Goal: Information Seeking & Learning: Find specific fact

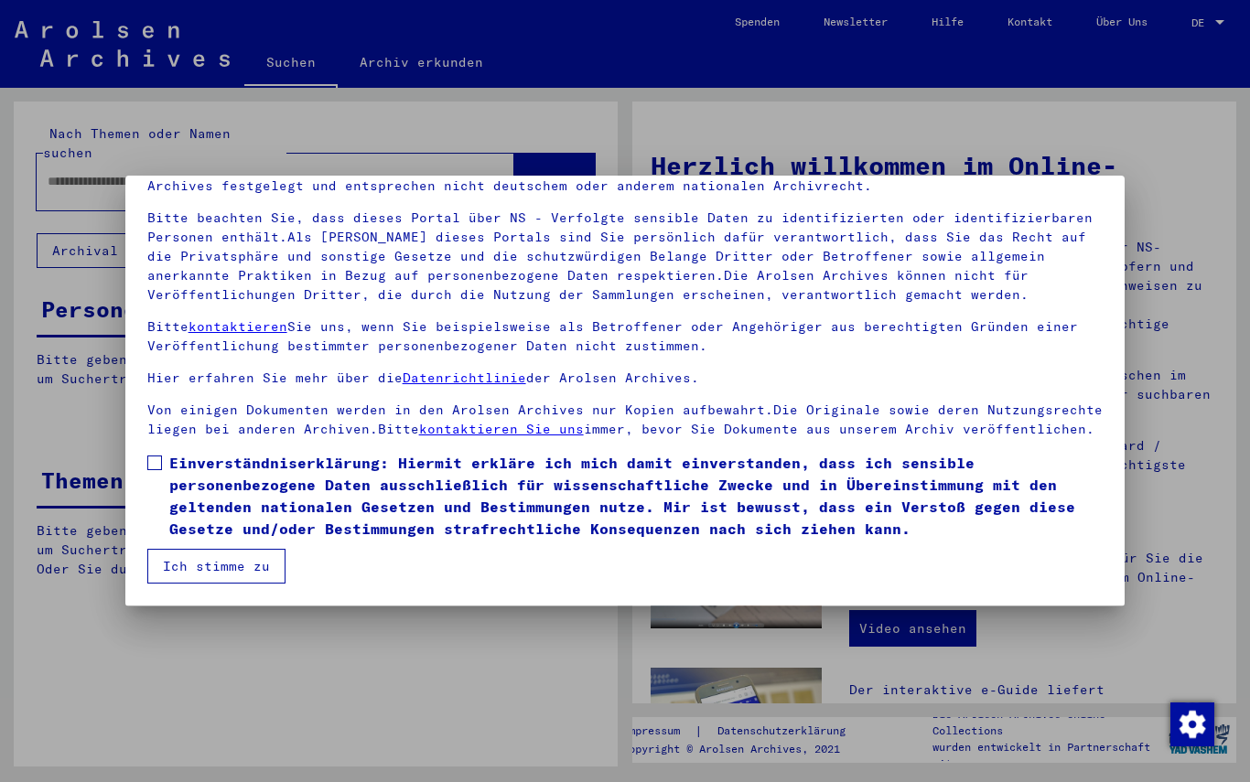
scroll to position [101, 0]
click at [172, 467] on span "Einverständniserklärung: Hiermit erkläre ich mich damit einverstanden, dass ich…" at bounding box center [636, 496] width 934 height 88
click at [239, 559] on button "Ich stimme zu" at bounding box center [216, 566] width 138 height 35
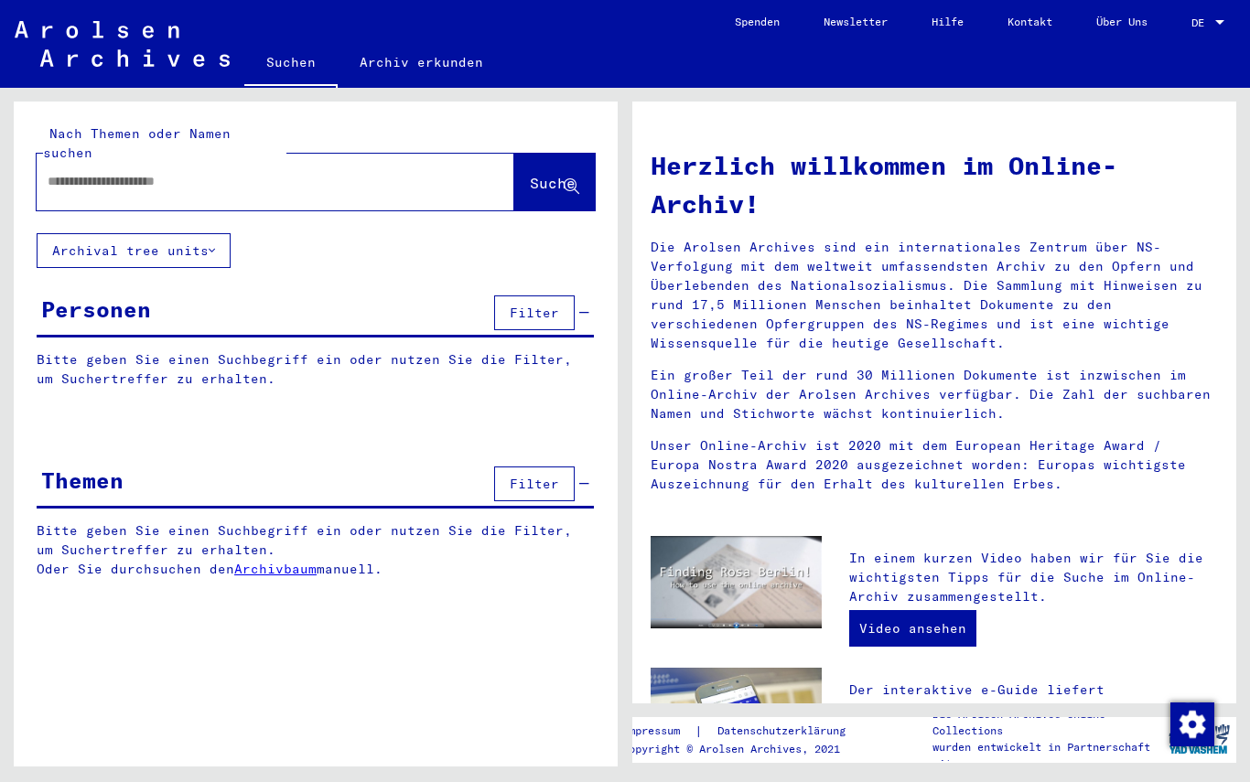
click at [540, 305] on span "Filter" at bounding box center [534, 313] width 49 height 16
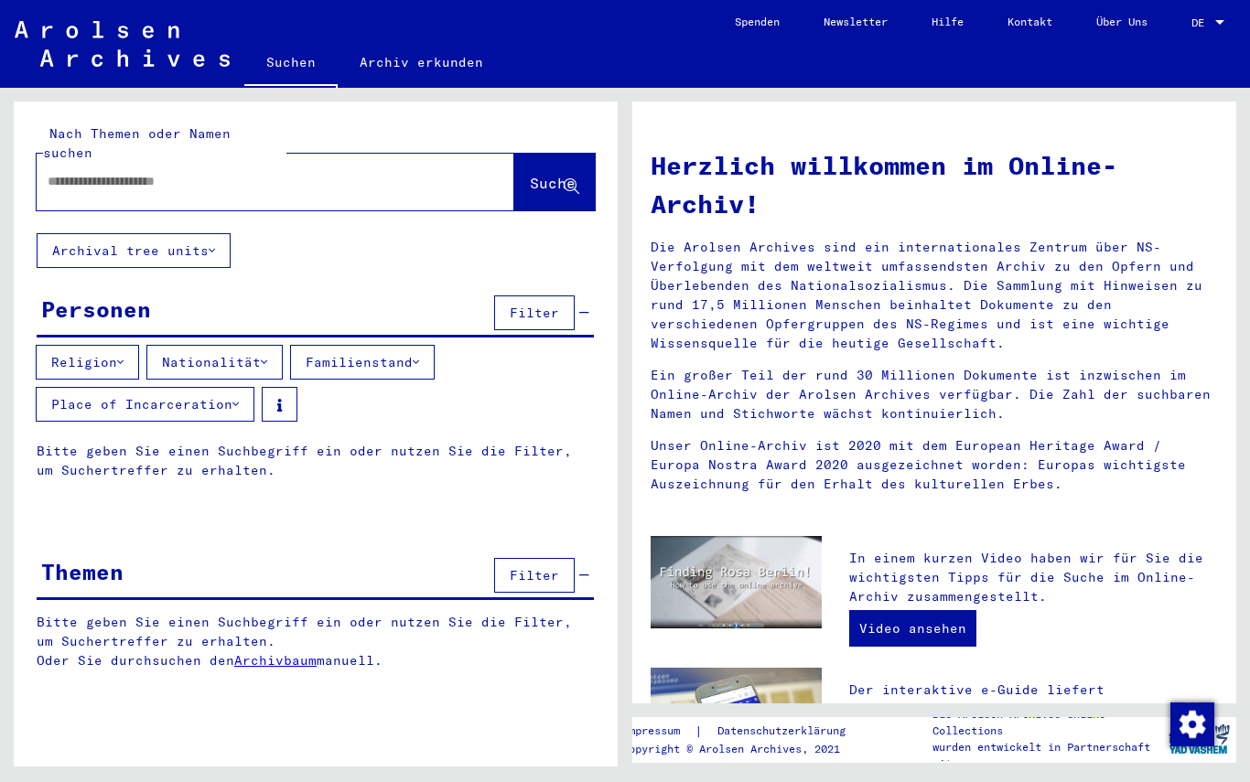
click at [80, 358] on button "Religion" at bounding box center [87, 362] width 103 height 35
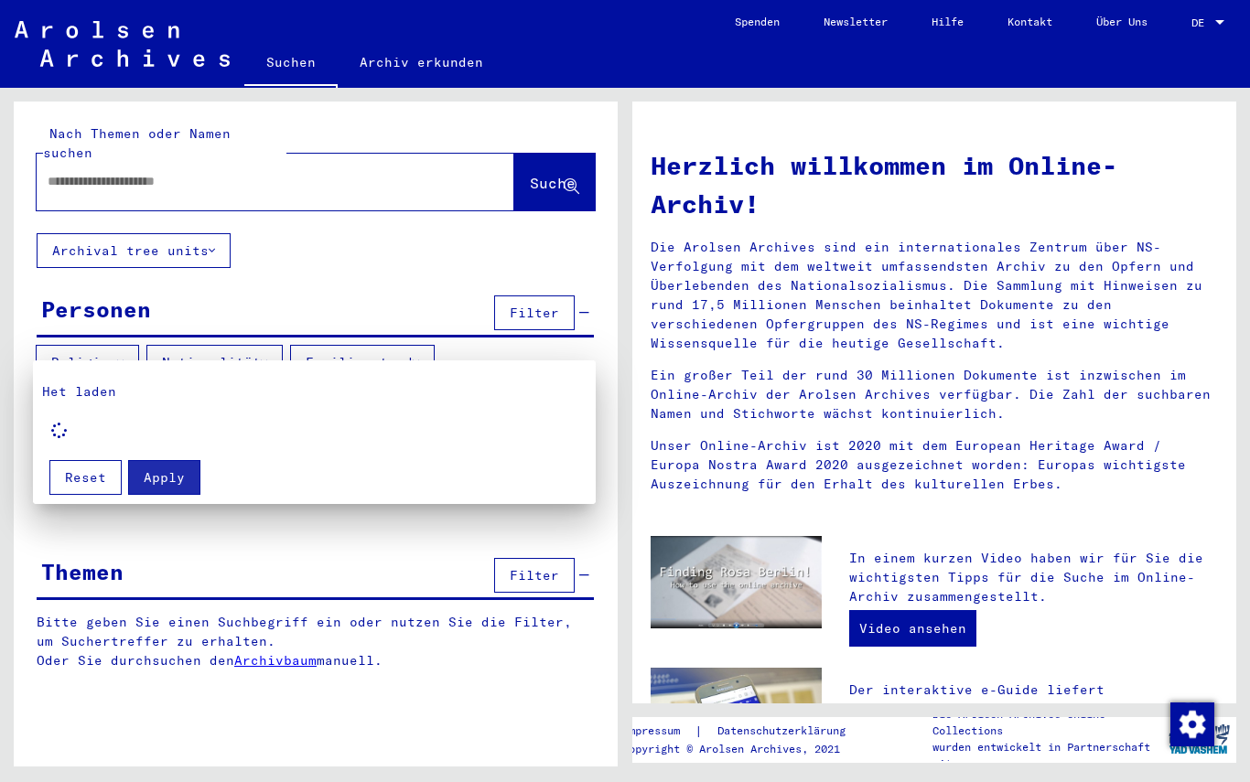
click at [208, 347] on div at bounding box center [625, 391] width 1250 height 782
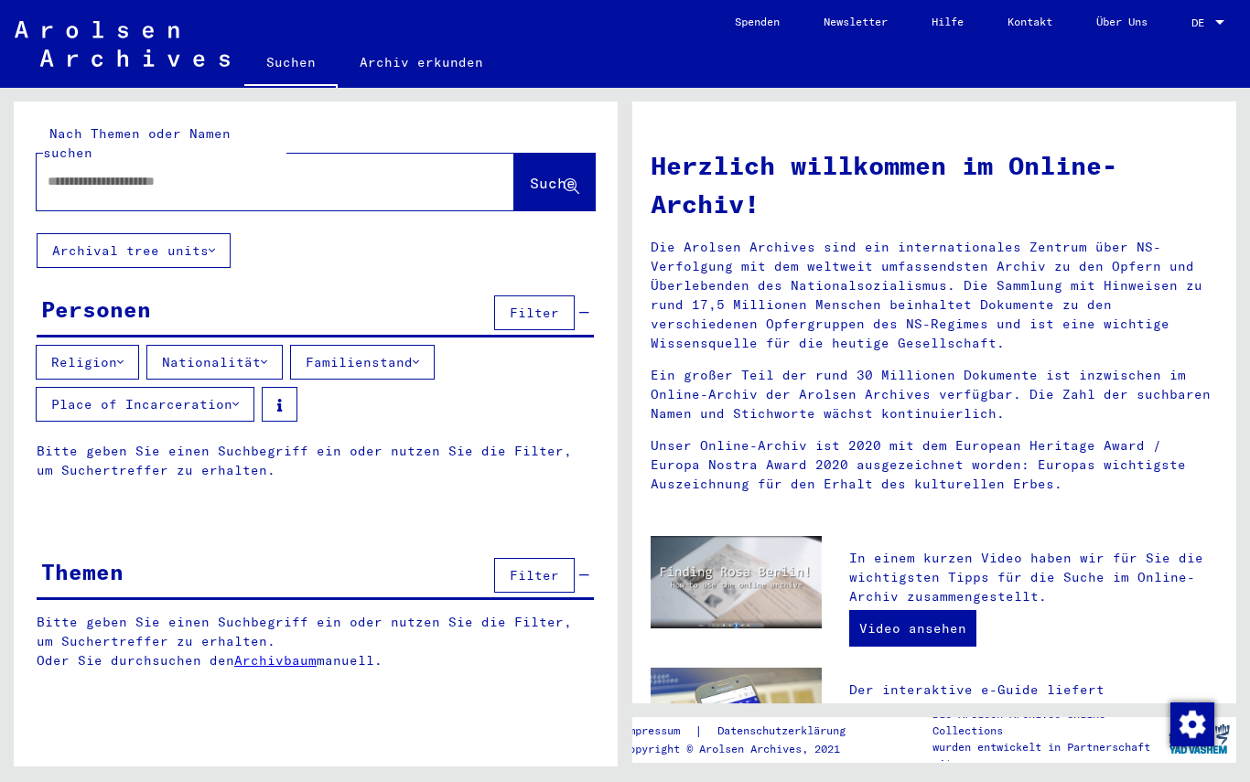
click at [330, 345] on button "Familienstand" at bounding box center [362, 362] width 145 height 35
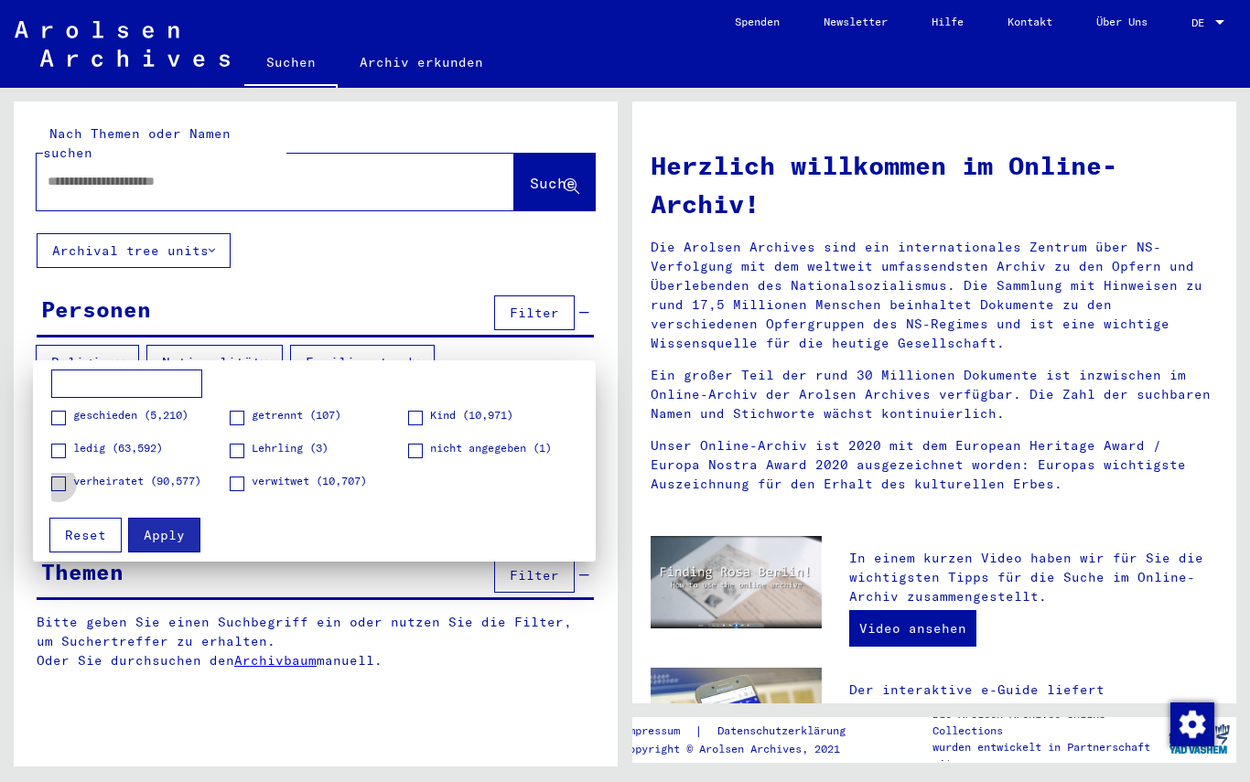
click at [66, 489] on label "verheiratet (90,577)" at bounding box center [126, 482] width 150 height 18
click at [153, 549] on button "Apply" at bounding box center [164, 535] width 72 height 35
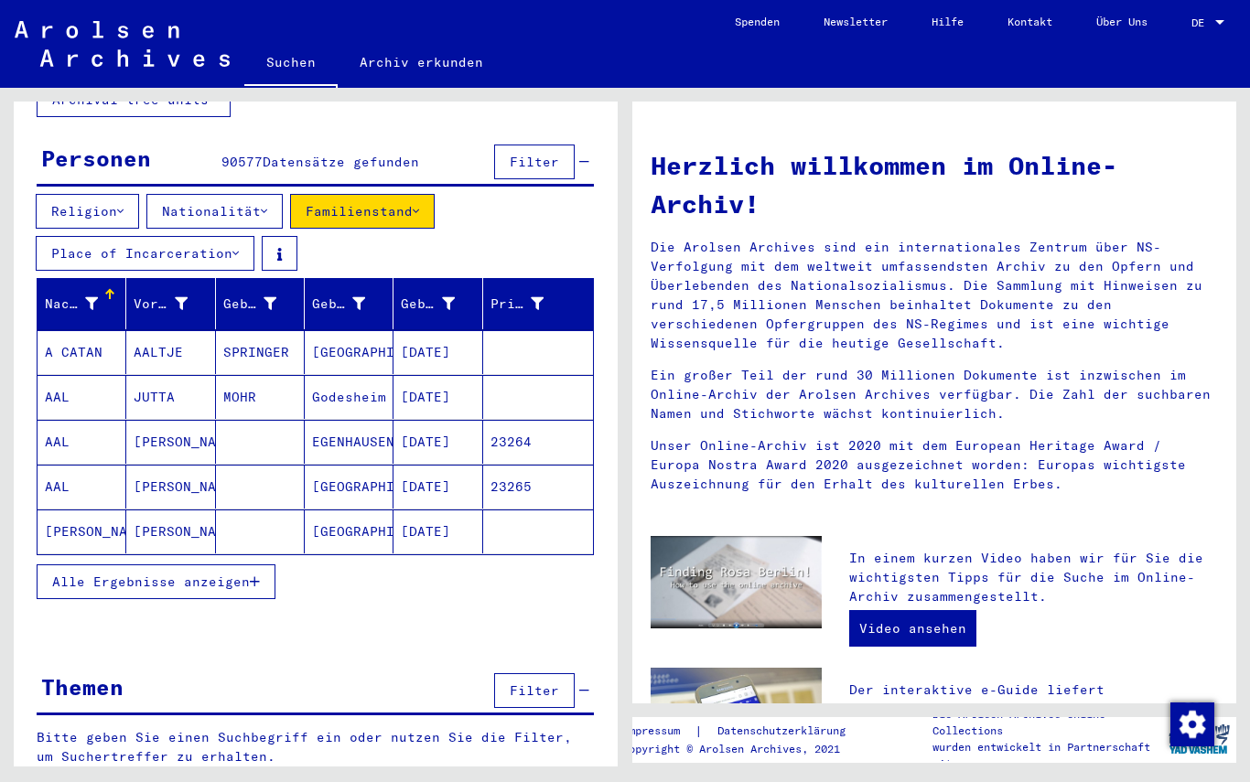
scroll to position [150, 0]
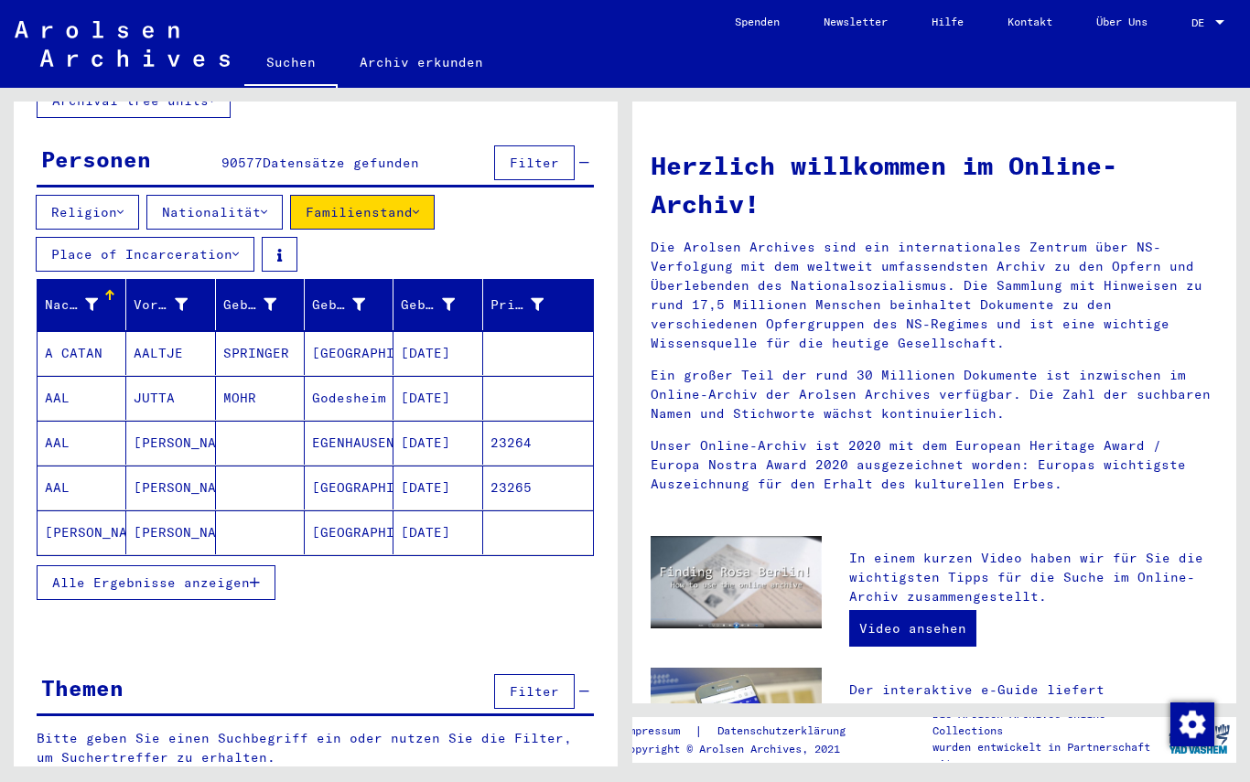
click at [546, 156] on button "Filter" at bounding box center [534, 162] width 80 height 35
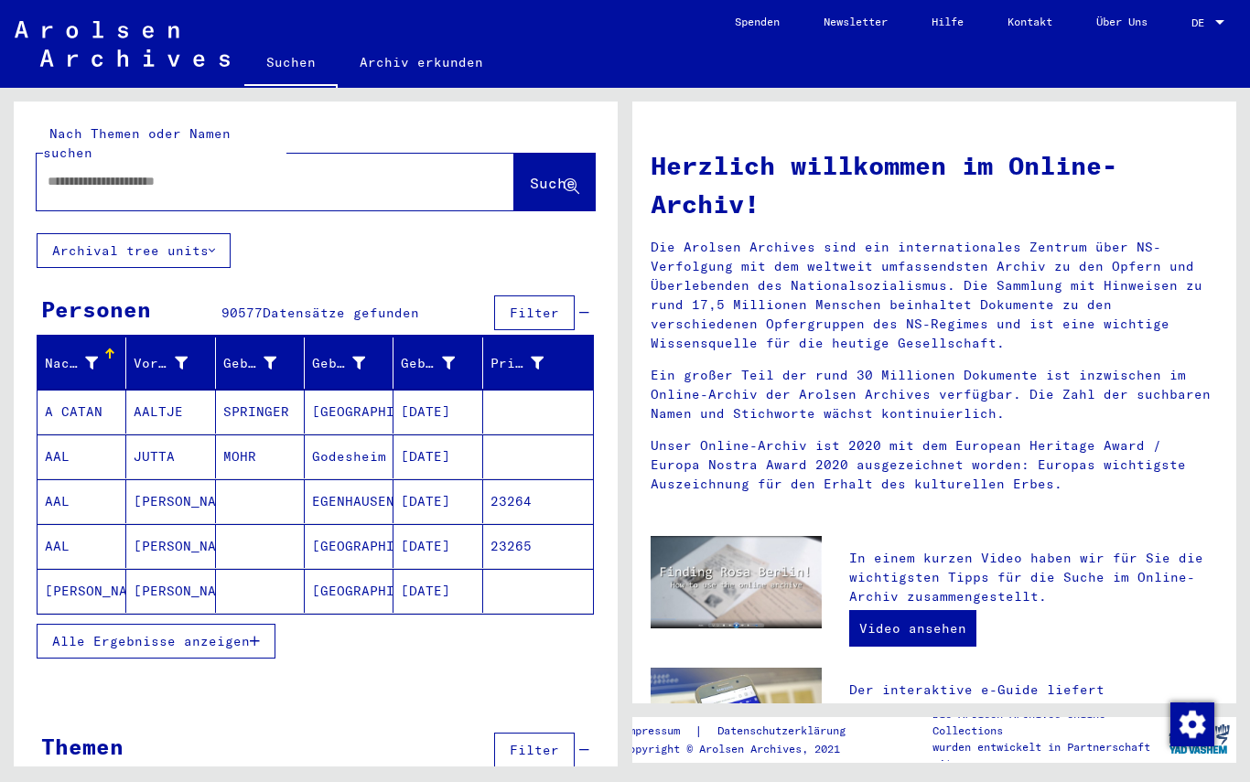
scroll to position [0, 0]
click at [80, 172] on input "text" at bounding box center [254, 181] width 412 height 19
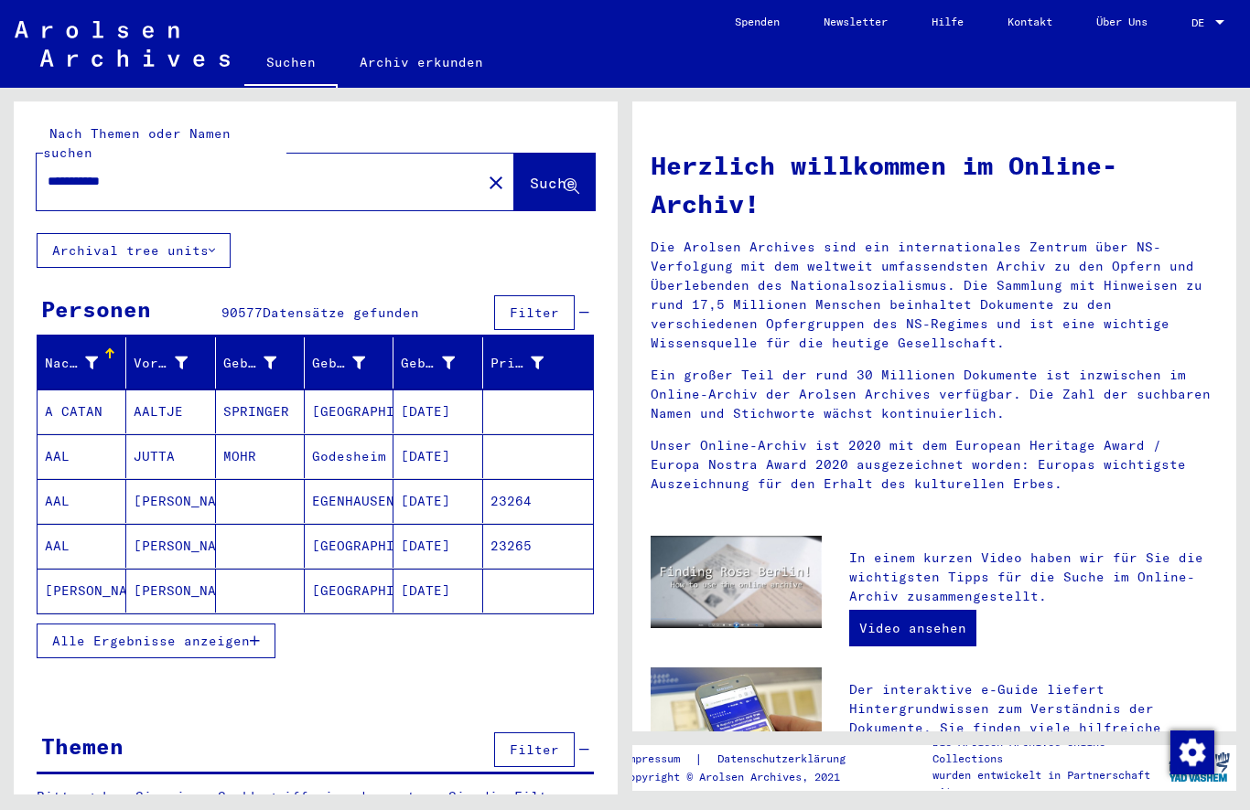
type input "**********"
click at [530, 174] on span "Suche" at bounding box center [553, 183] width 46 height 18
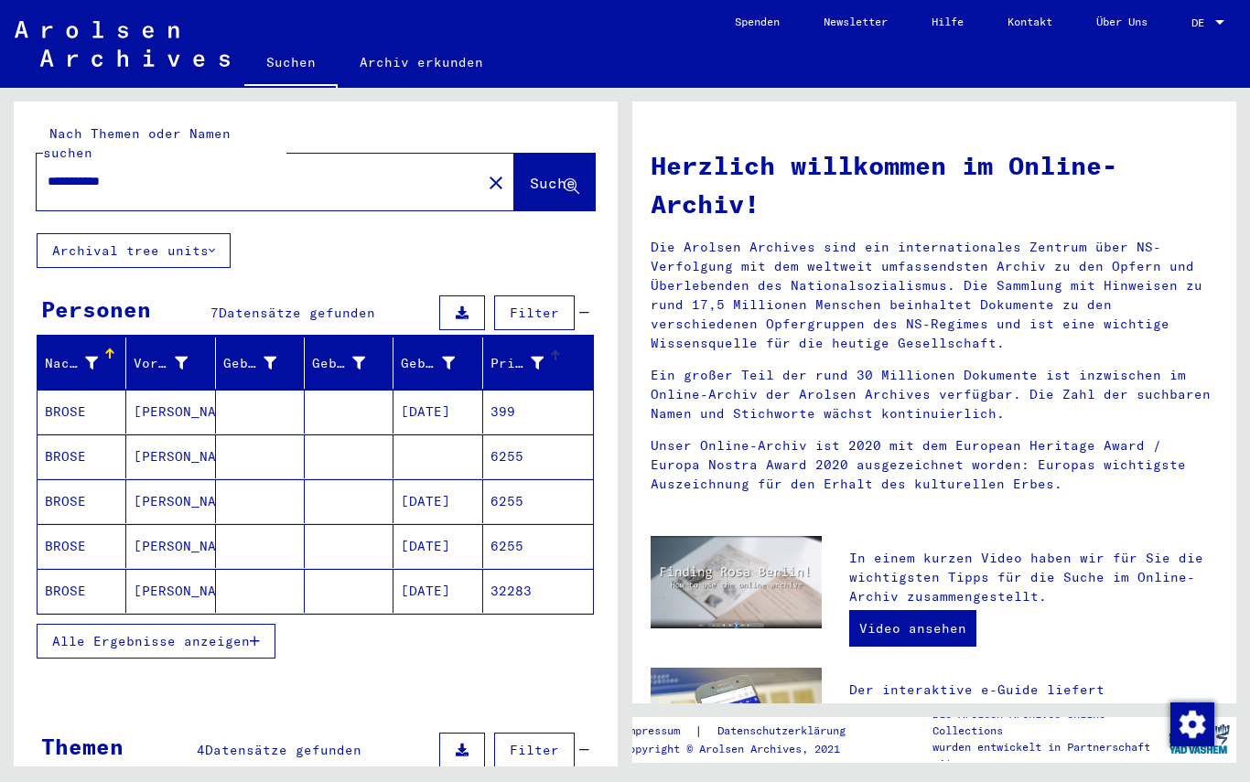
click at [531, 357] on icon at bounding box center [537, 363] width 13 height 13
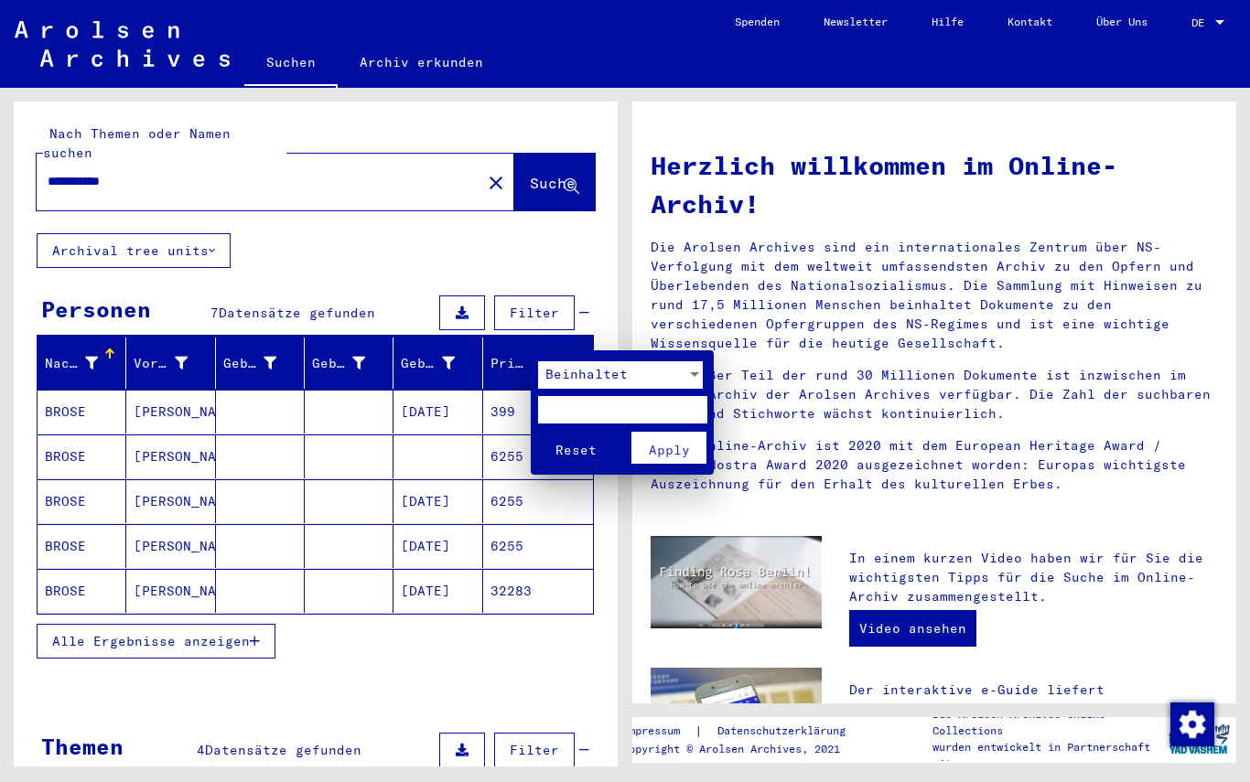
click at [453, 661] on div at bounding box center [625, 391] width 1250 height 782
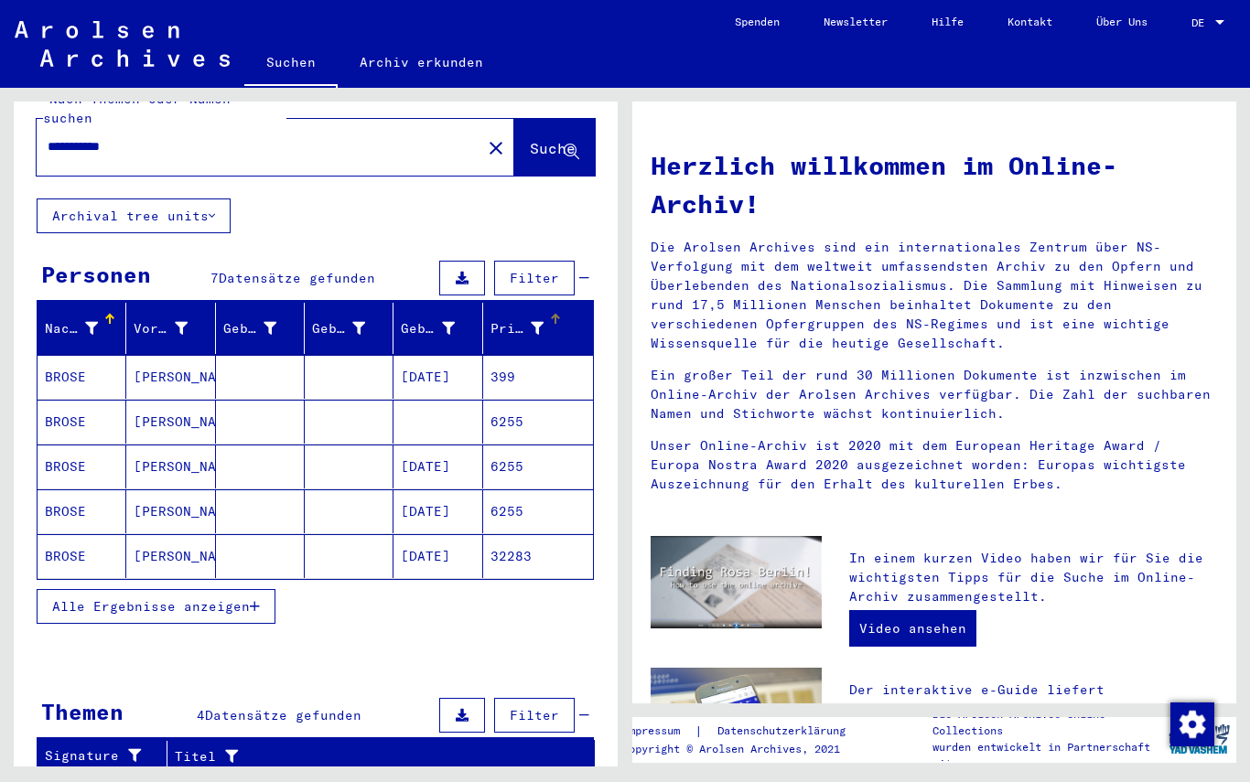
scroll to position [70, 0]
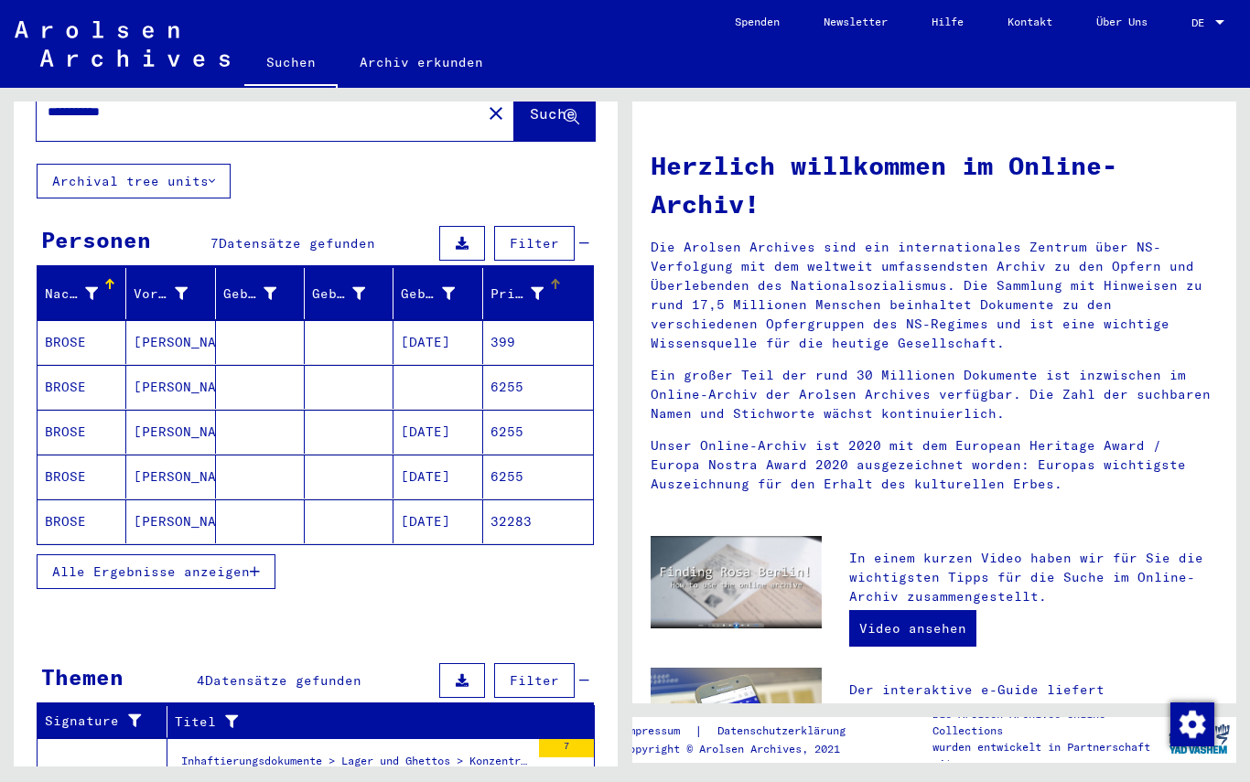
click at [238, 566] on button "Alle Ergebnisse anzeigen" at bounding box center [156, 571] width 239 height 35
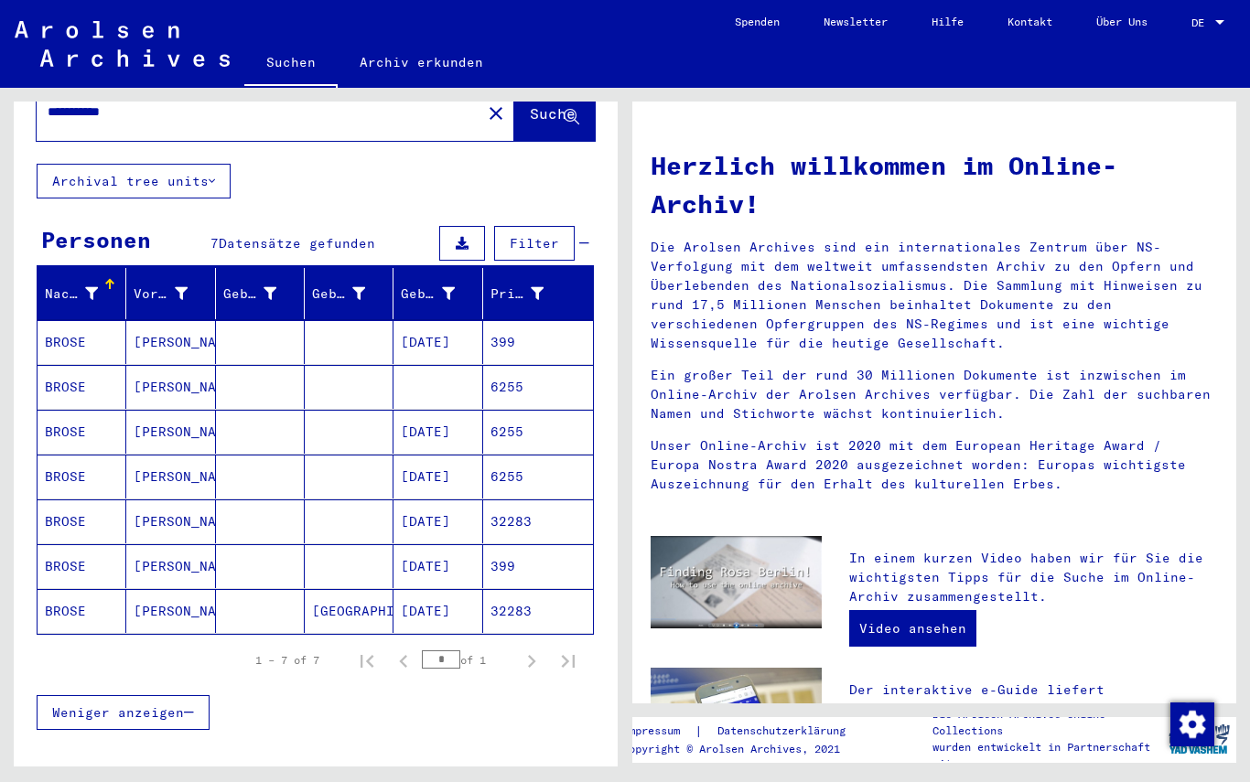
click at [526, 284] on div "Prisoner #" at bounding box center [516, 293] width 53 height 19
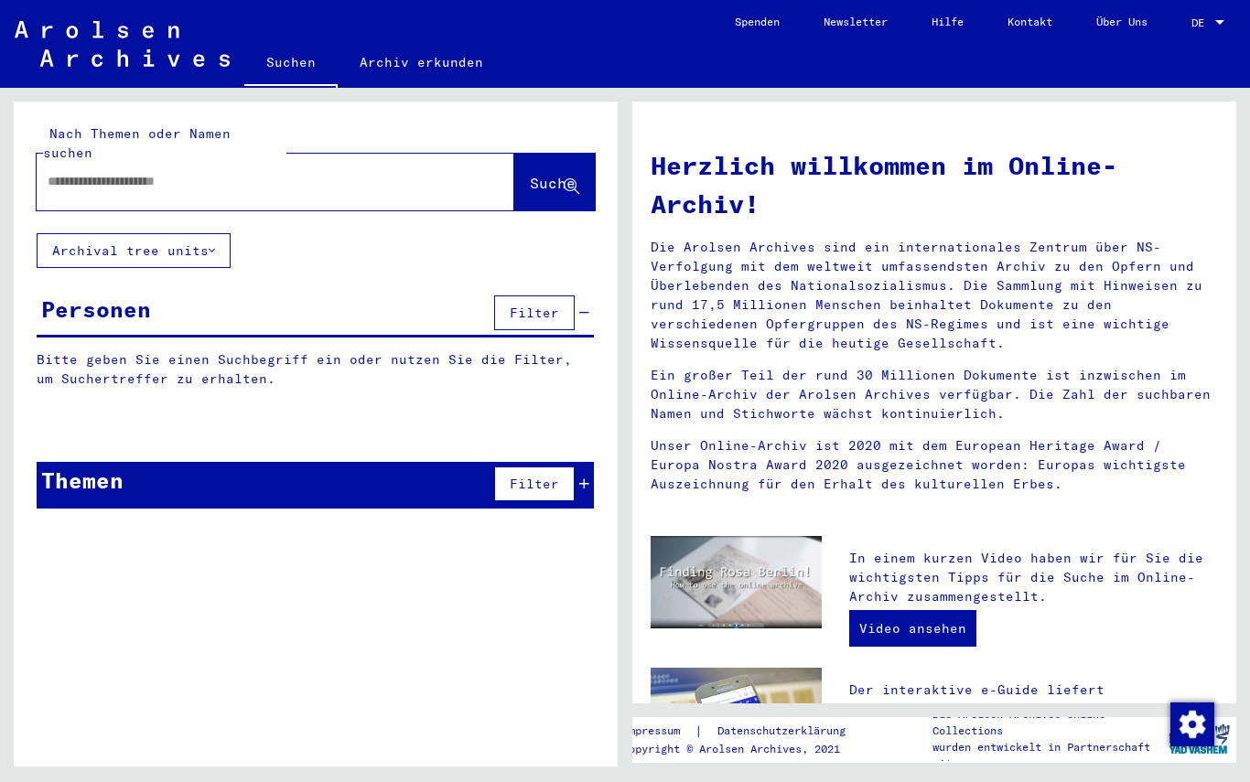
click at [83, 172] on input "text" at bounding box center [254, 181] width 412 height 19
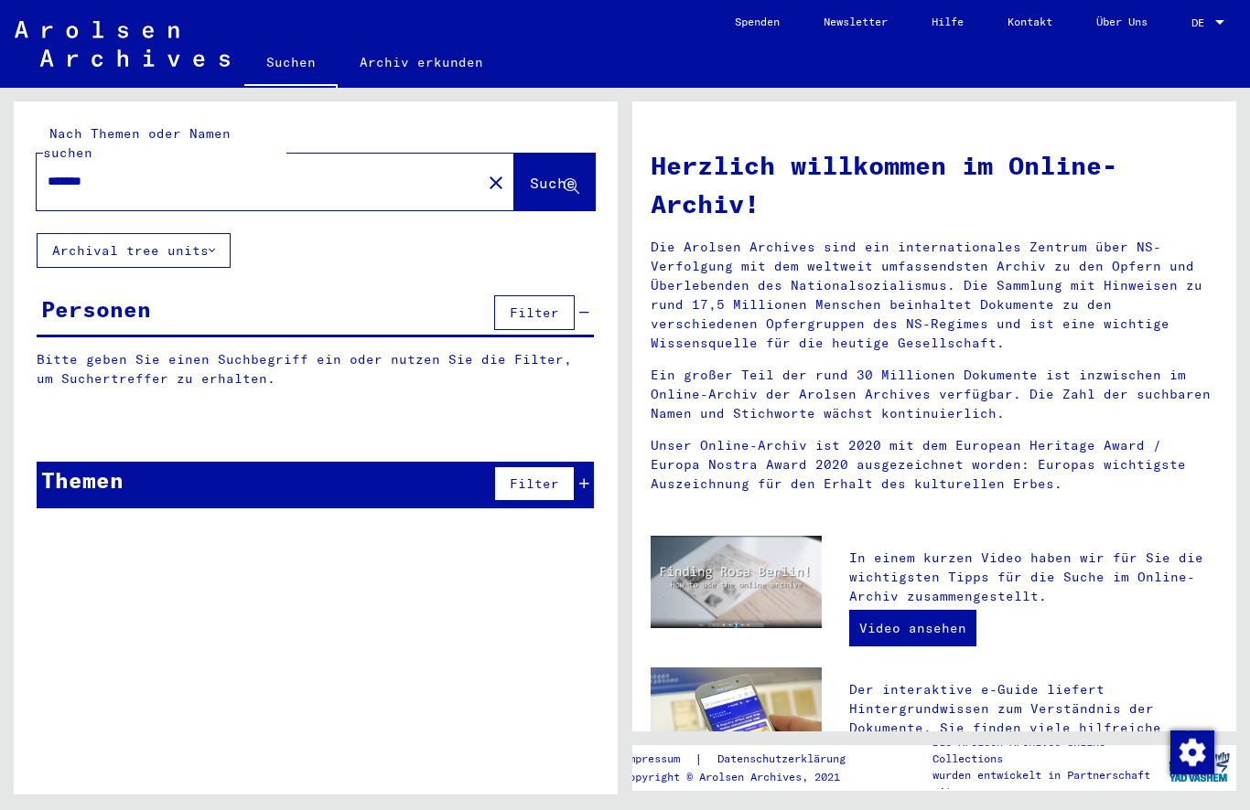
click at [530, 174] on span "Suche" at bounding box center [553, 183] width 46 height 18
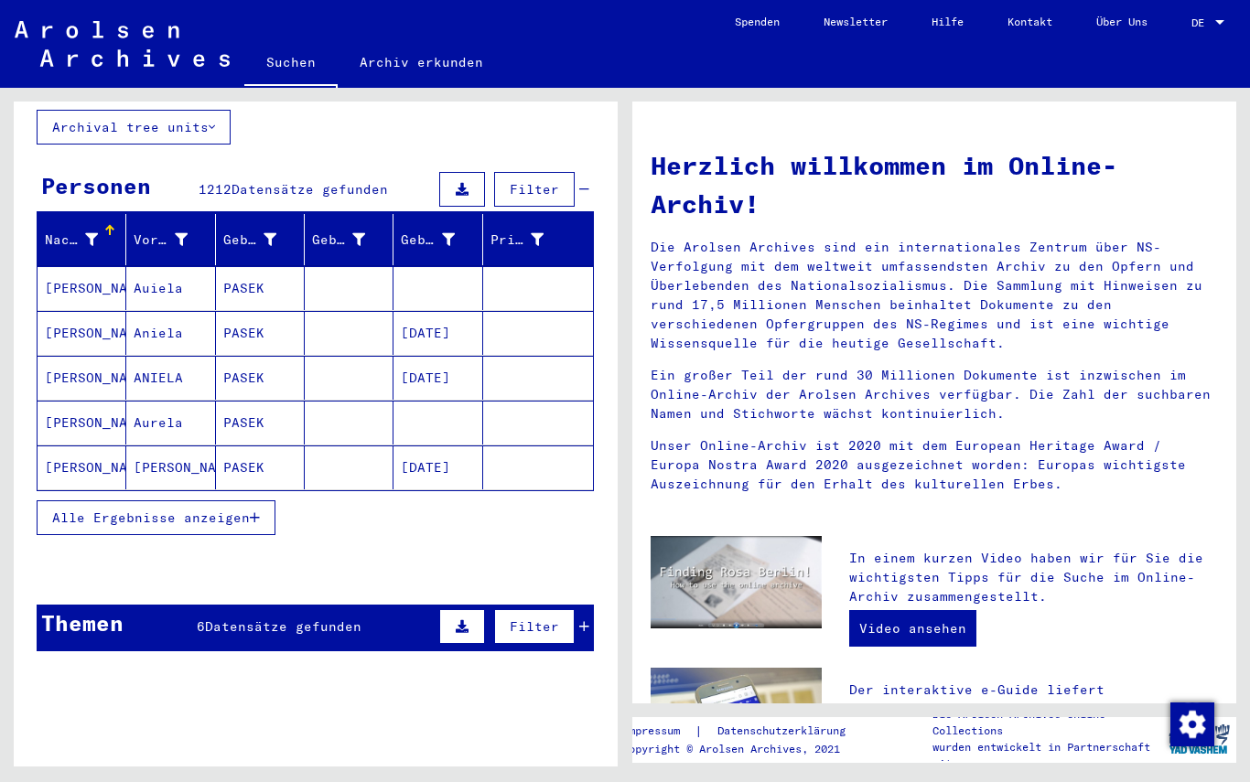
scroll to position [139, 0]
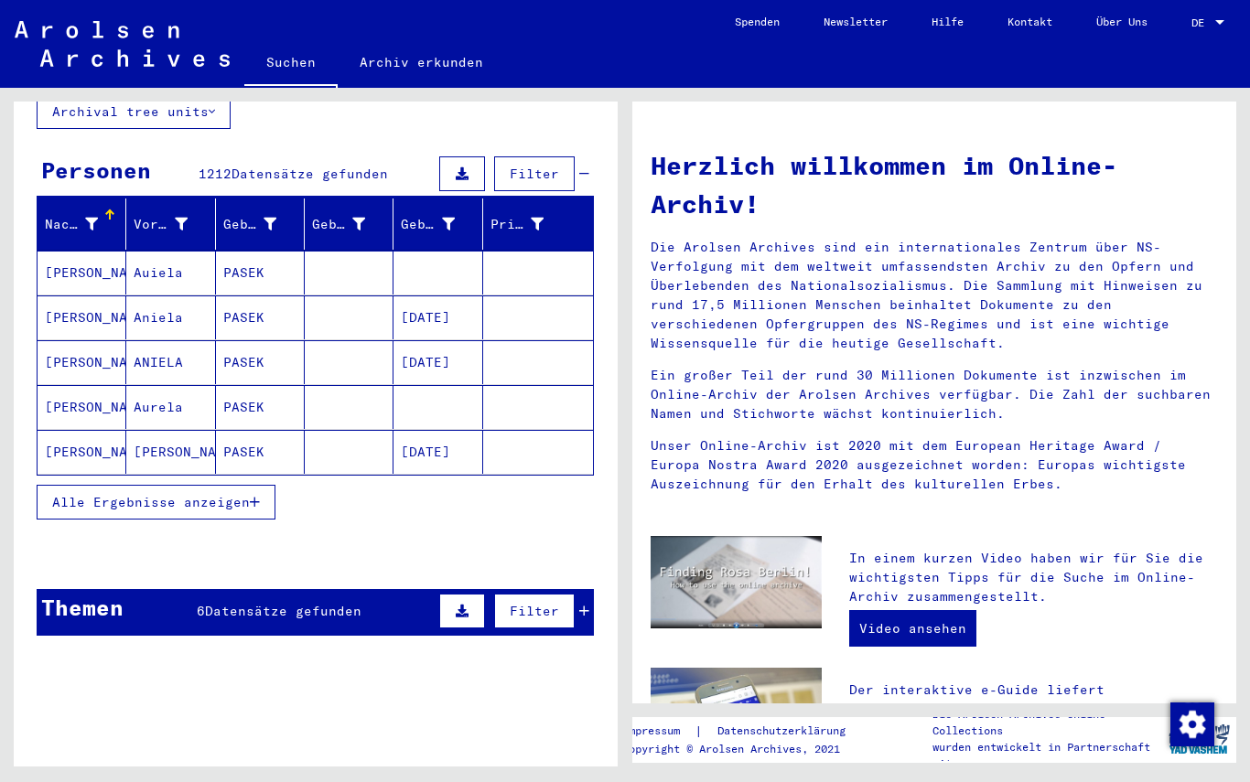
click at [58, 498] on button "Alle Ergebnisse anzeigen" at bounding box center [156, 502] width 239 height 35
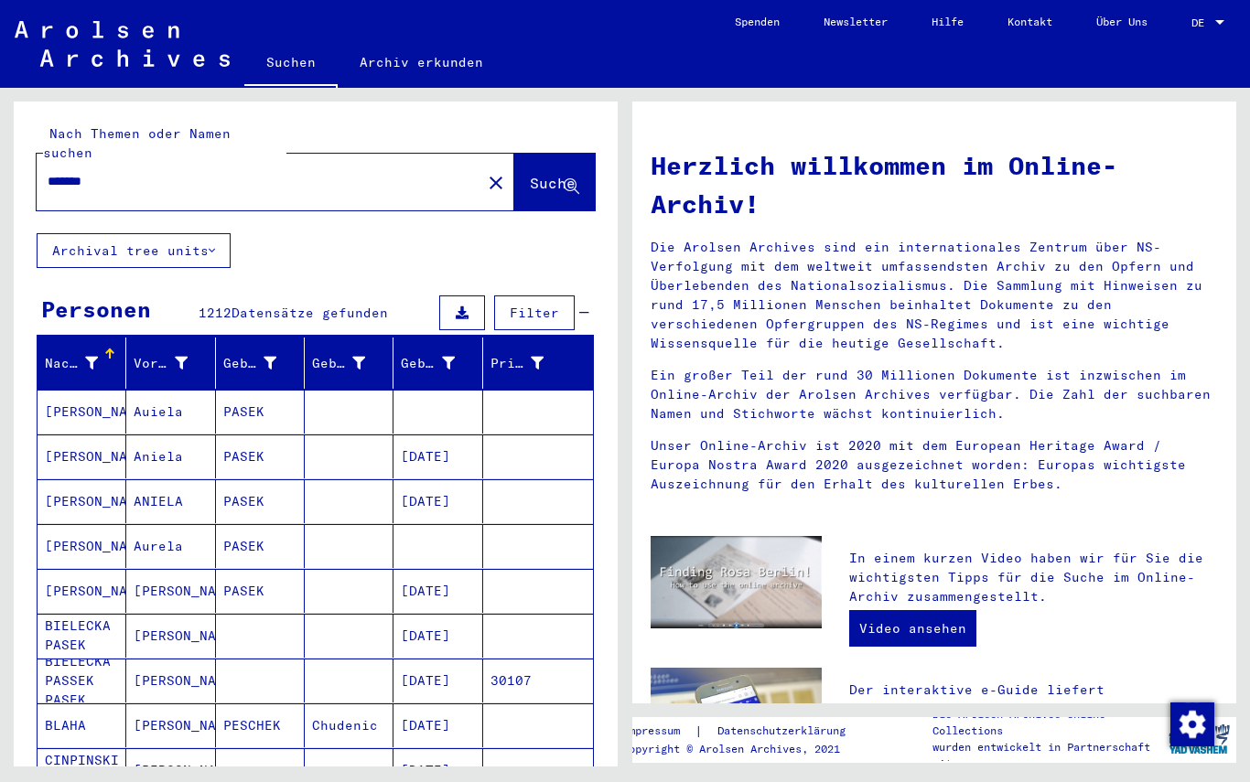
scroll to position [0, 0]
click at [119, 172] on input "*******" at bounding box center [254, 181] width 412 height 19
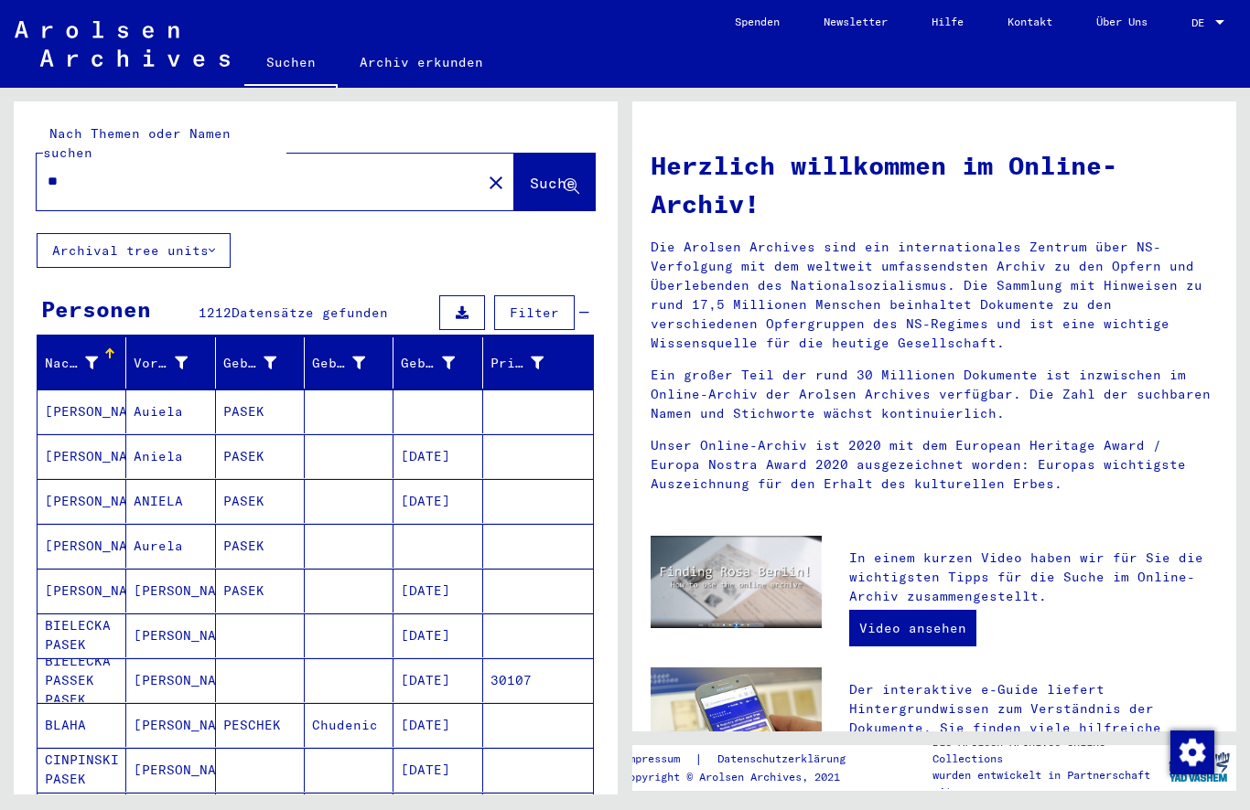
type input "*"
click at [563, 179] on icon at bounding box center [571, 187] width 16 height 16
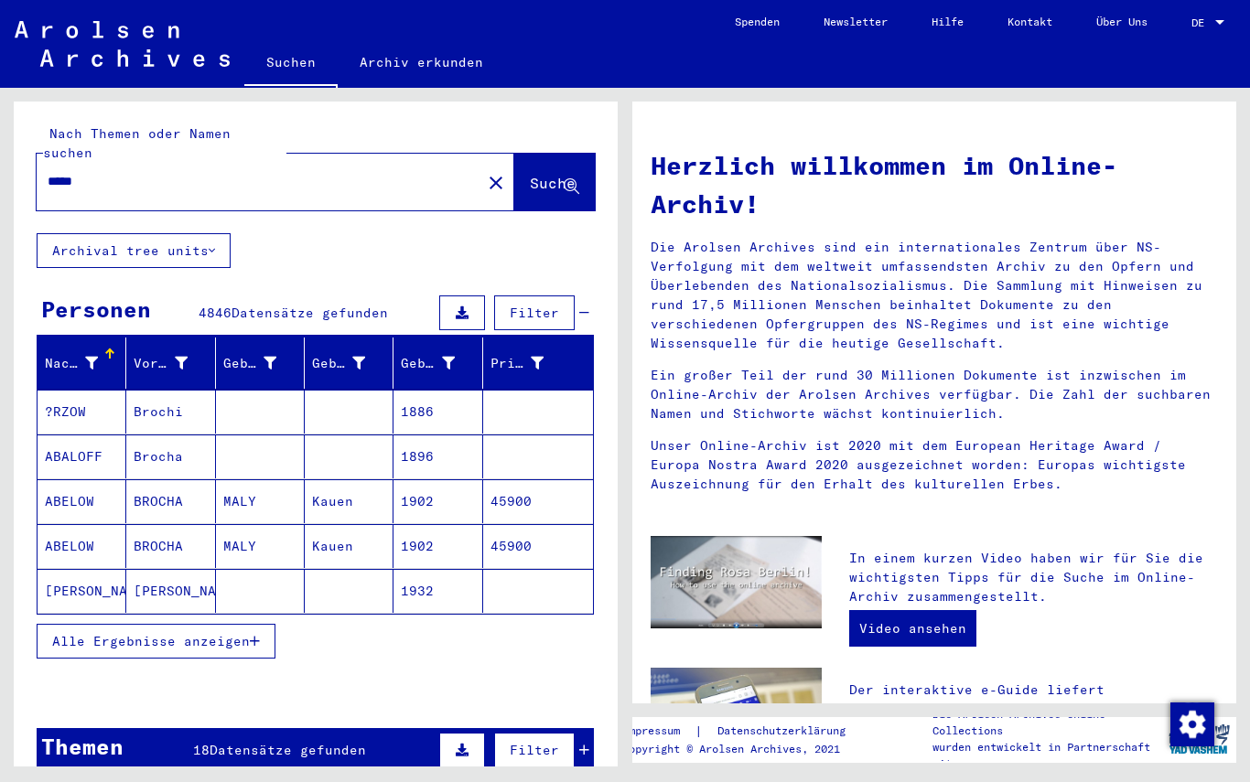
click at [113, 172] on input "*****" at bounding box center [254, 181] width 412 height 19
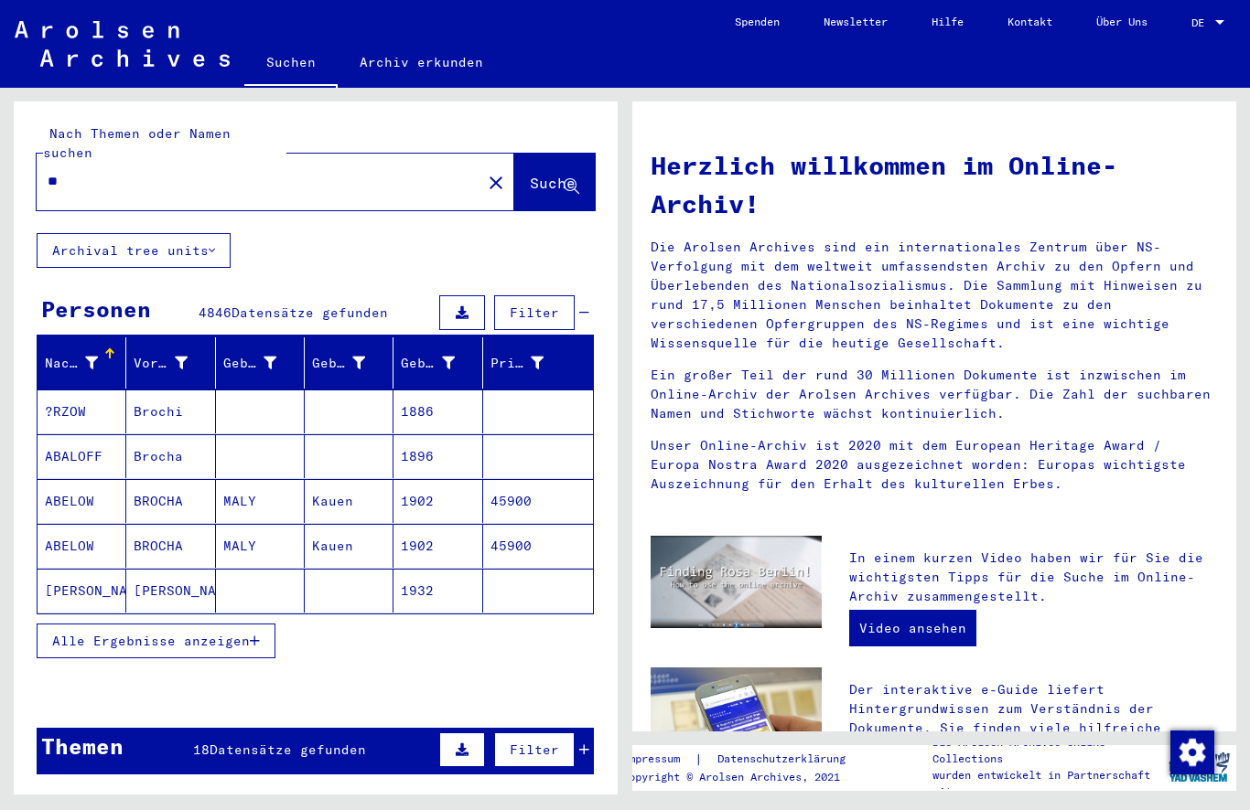
type input "*"
click at [562, 174] on span "Suche" at bounding box center [553, 183] width 46 height 18
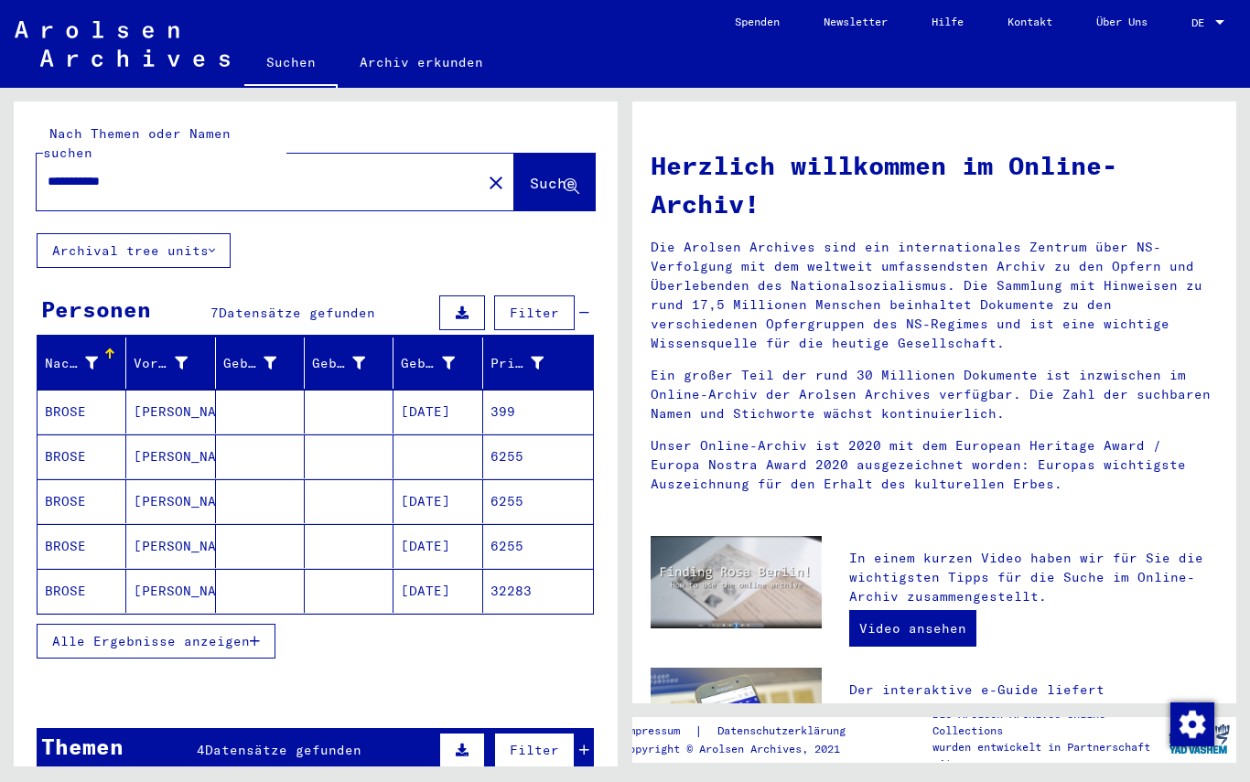
click at [252, 638] on button "Alle Ergebnisse anzeigen" at bounding box center [156, 641] width 239 height 35
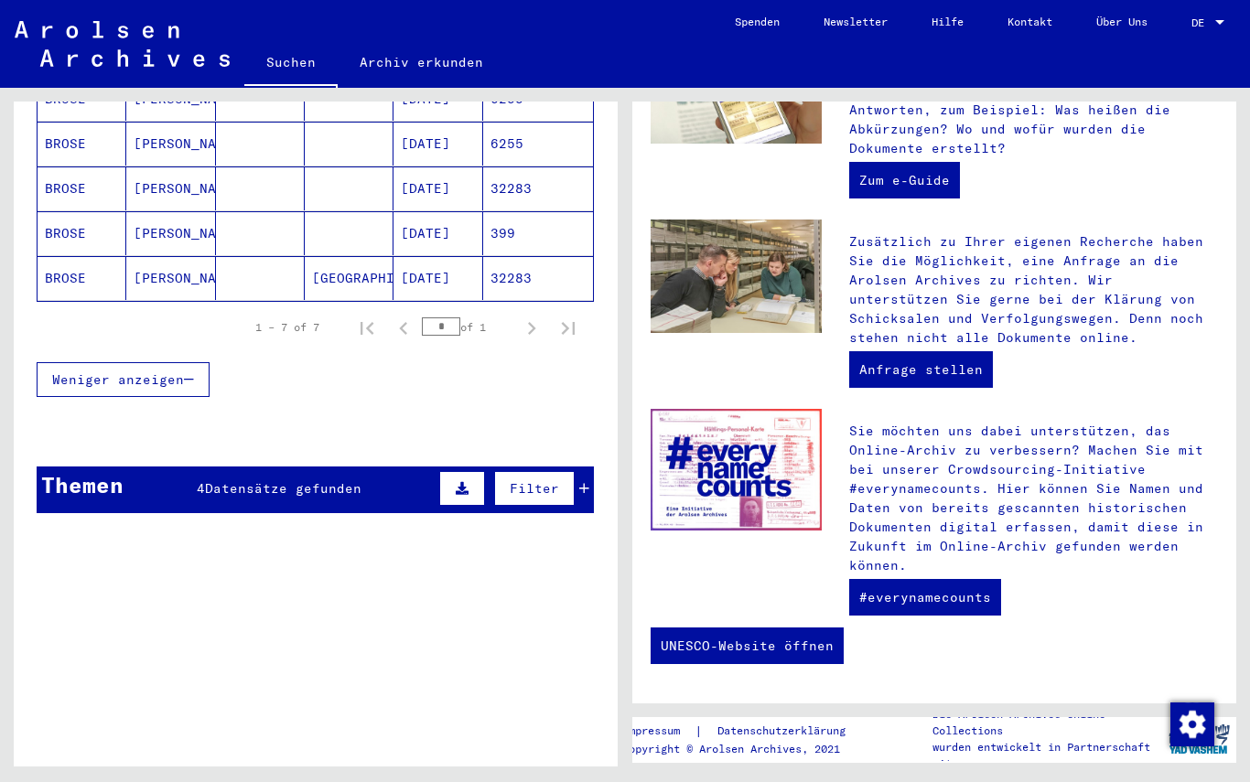
scroll to position [638, 0]
click at [964, 602] on link "#everynamecounts" at bounding box center [925, 597] width 152 height 37
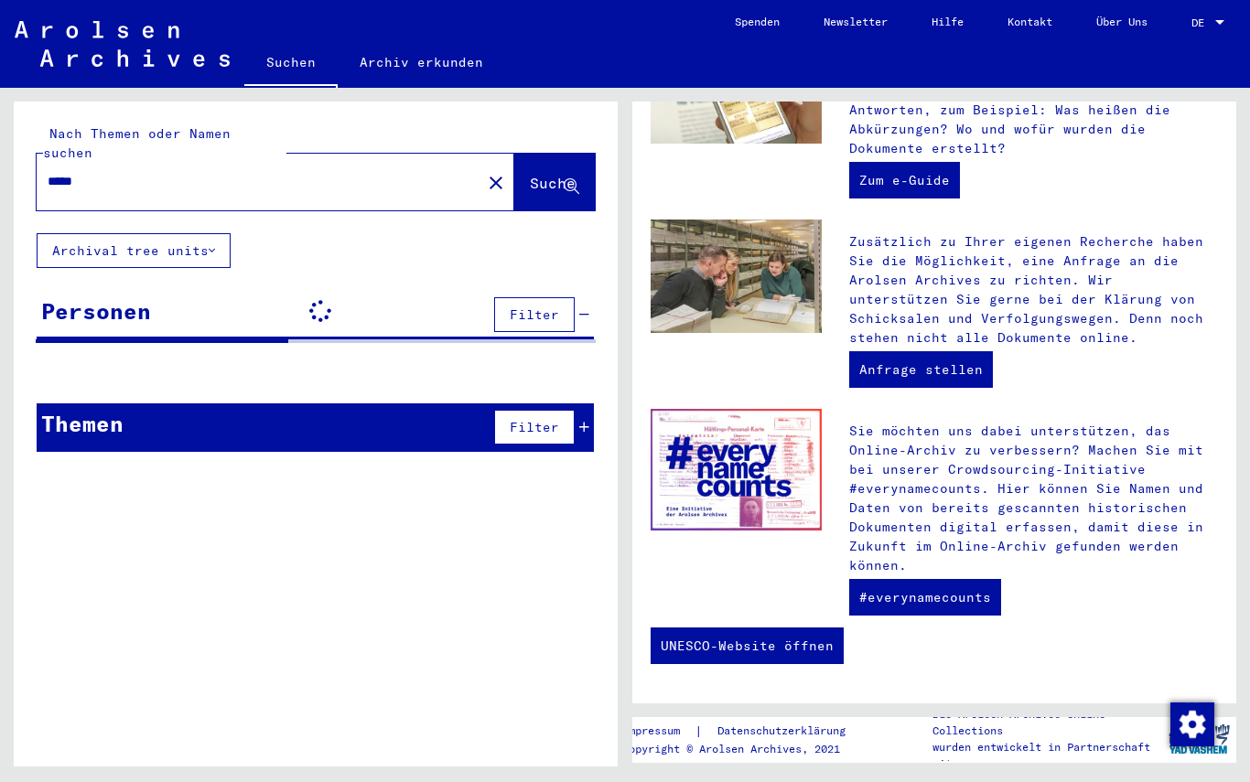
type input "*******"
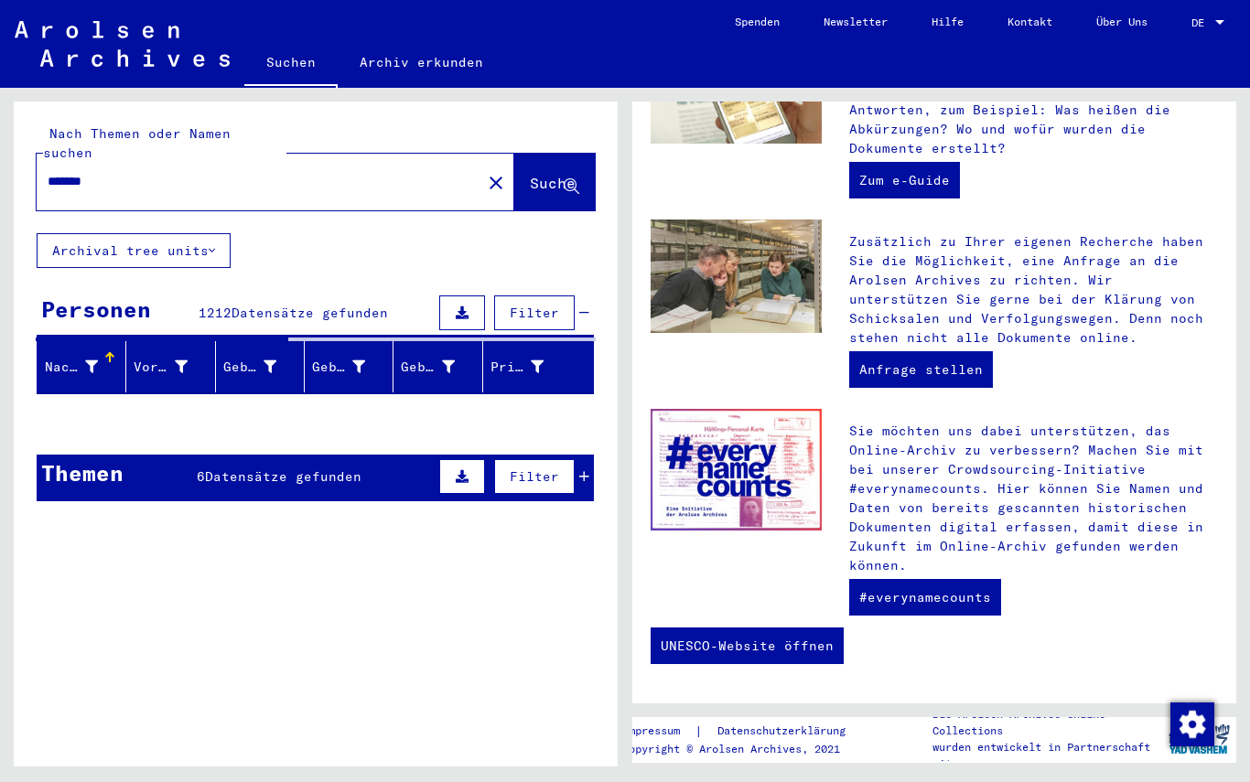
click at [563, 459] on button "Filter" at bounding box center [534, 476] width 80 height 35
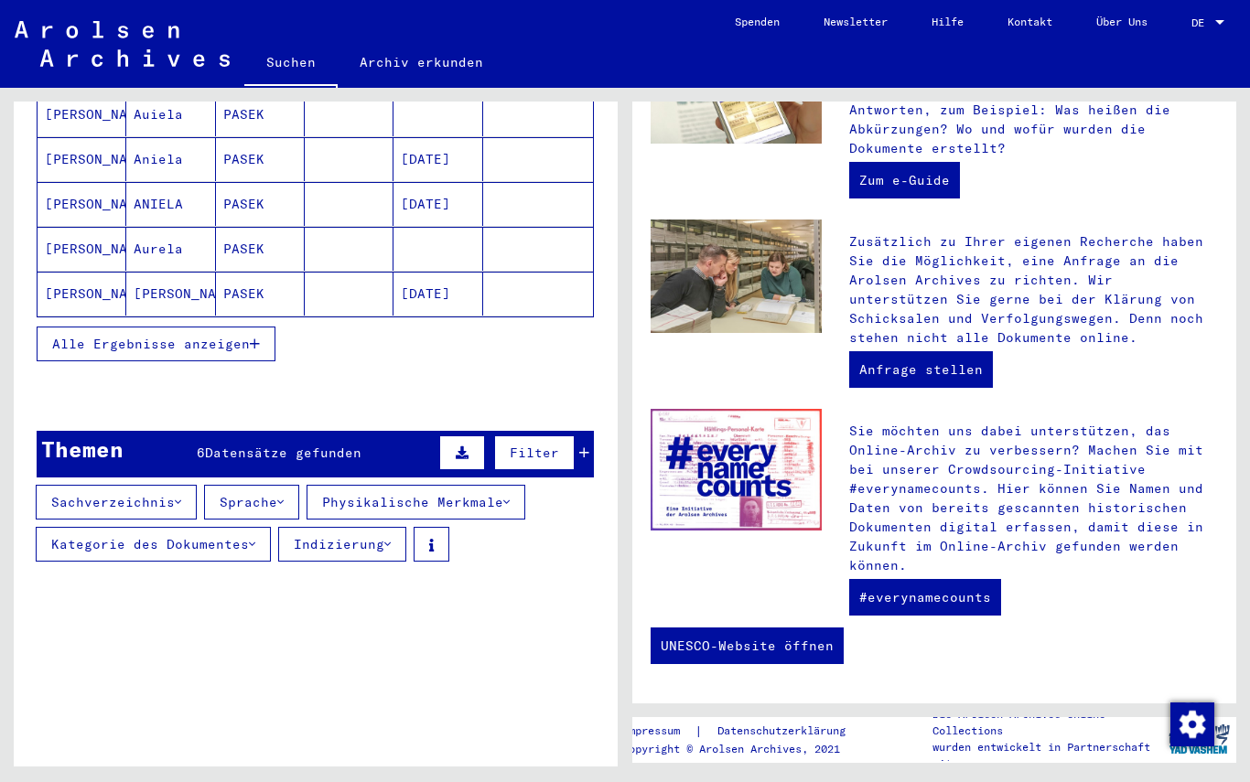
scroll to position [305, 0]
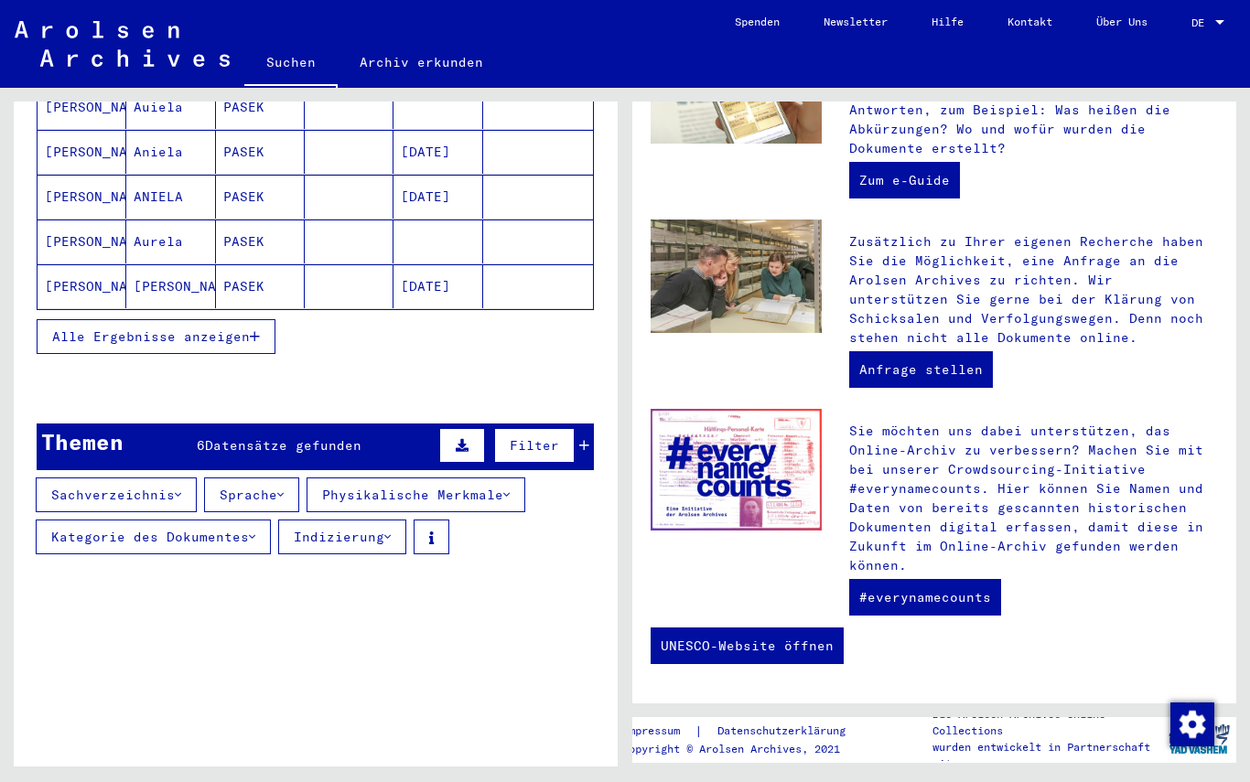
click at [51, 481] on button "Sachverzeichnis" at bounding box center [116, 494] width 161 height 35
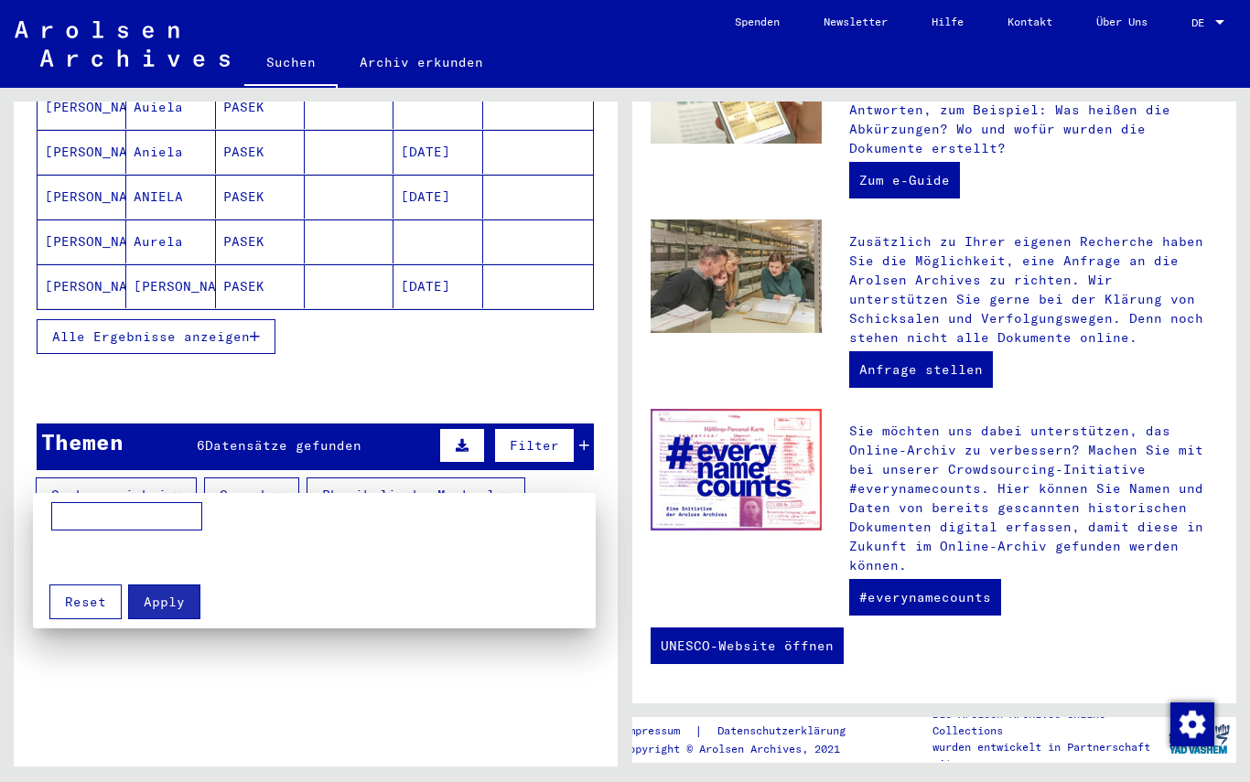
click at [426, 721] on div at bounding box center [625, 391] width 1250 height 782
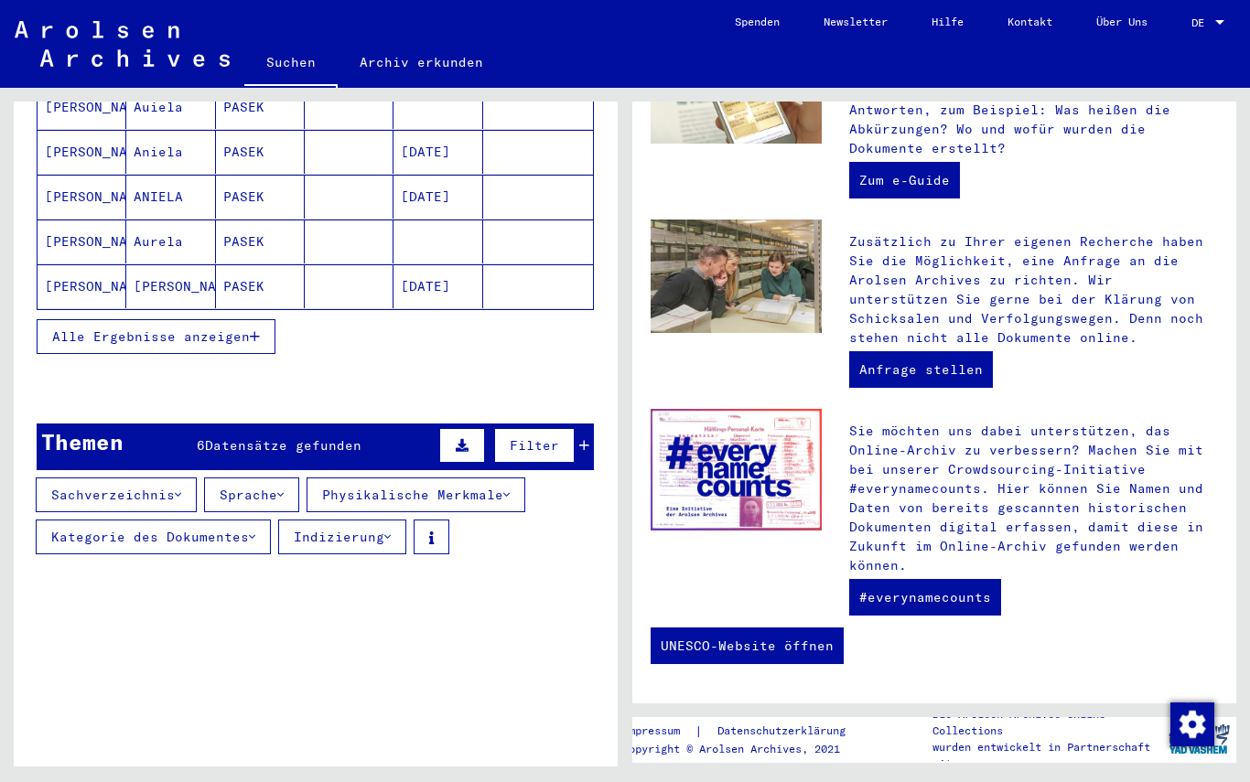
click at [251, 483] on button "Sprache" at bounding box center [251, 494] width 95 height 35
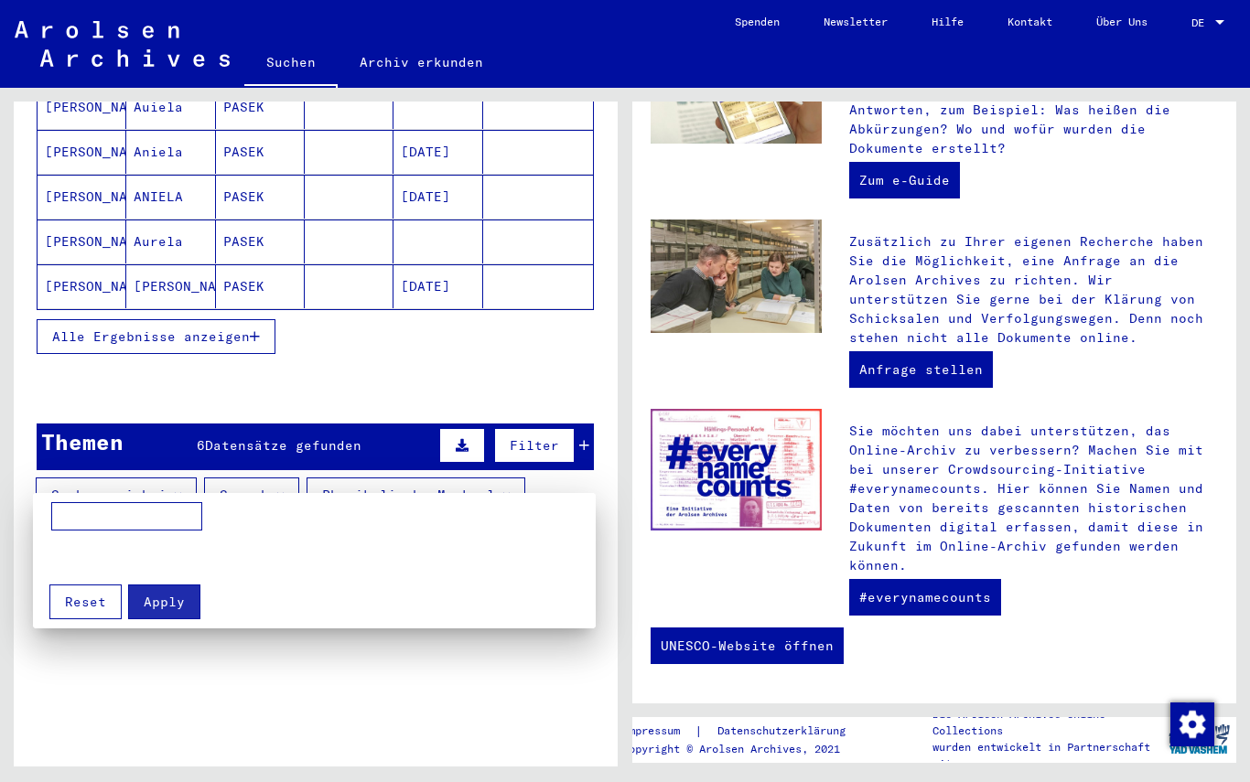
click at [54, 606] on button "Reset" at bounding box center [85, 602] width 72 height 35
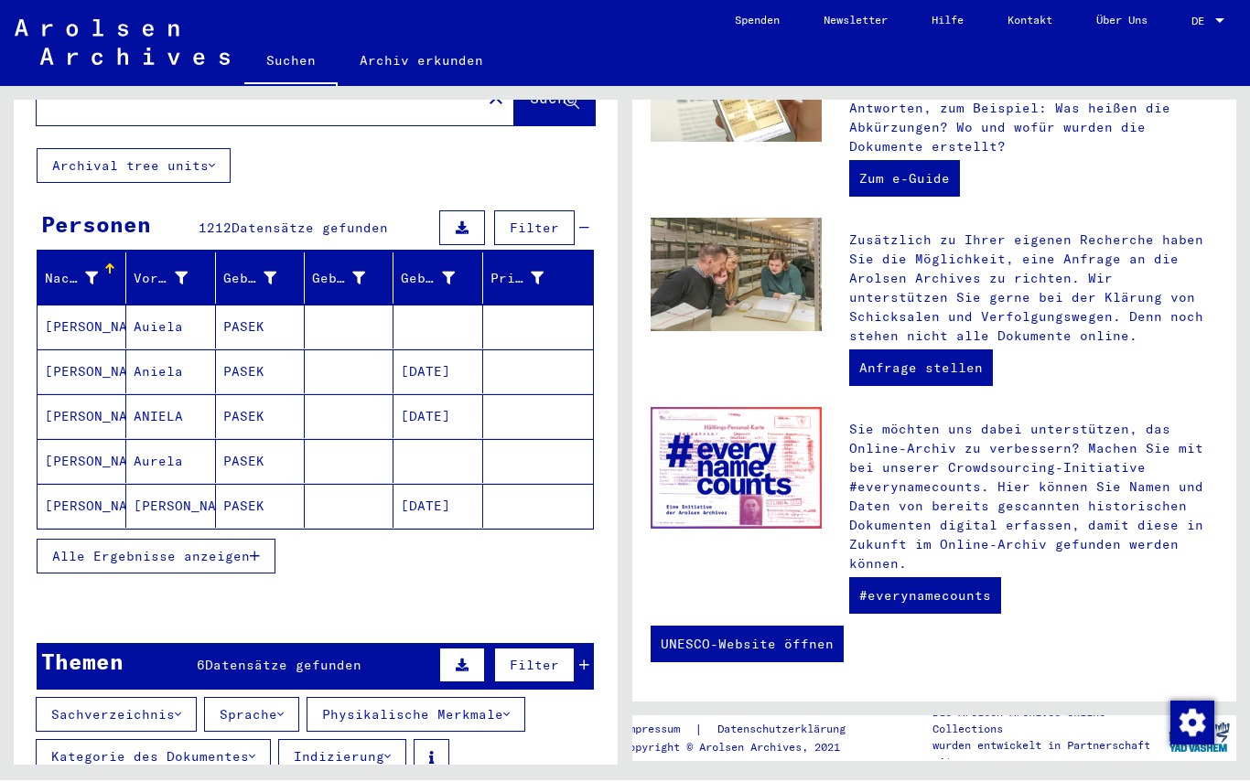
scroll to position [81, 0]
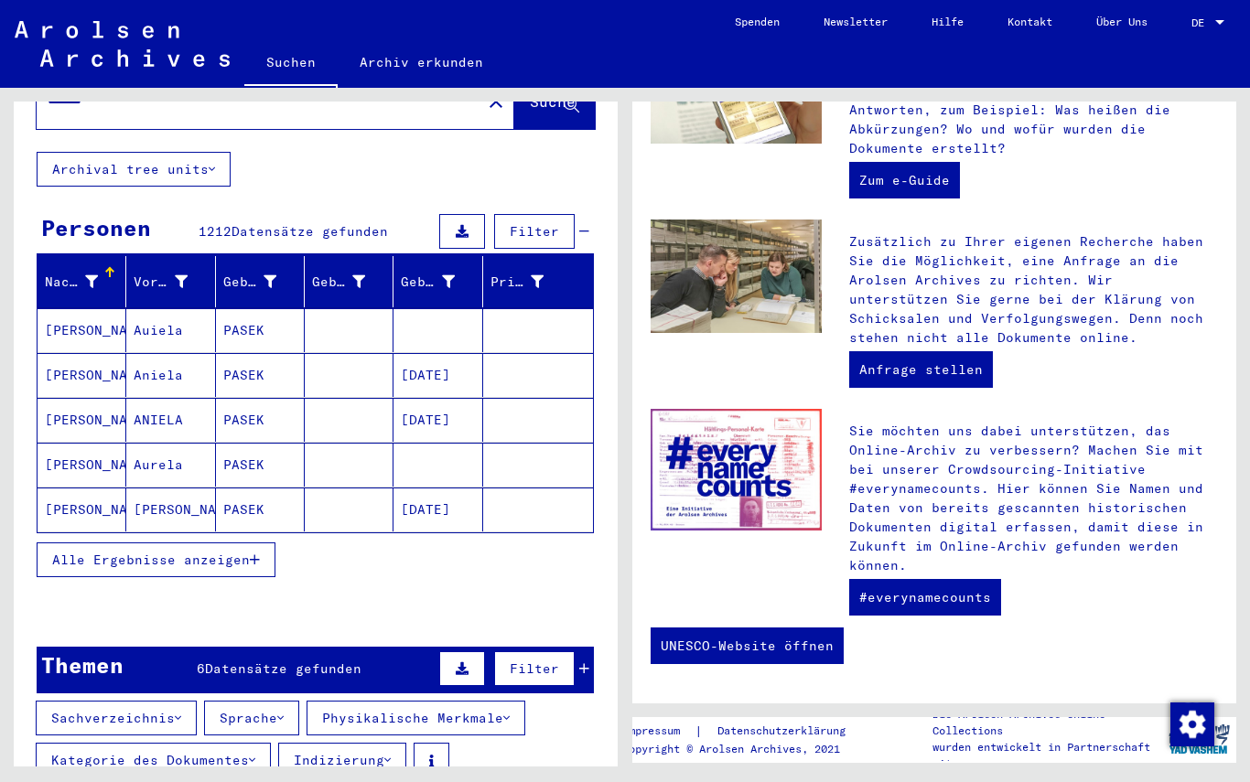
click at [352, 701] on button "Physikalische Merkmale" at bounding box center [415, 718] width 219 height 35
